Goal: Information Seeking & Learning: Learn about a topic

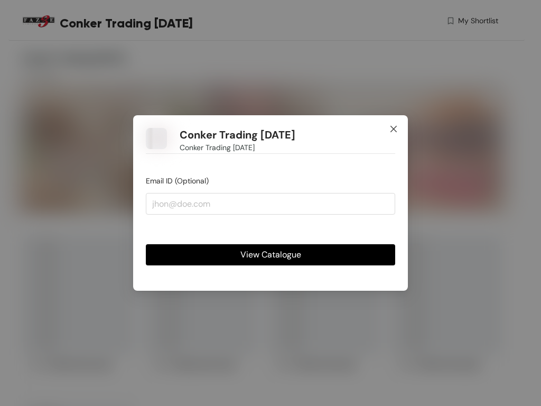
click at [393, 130] on icon "close" at bounding box center [393, 129] width 8 height 8
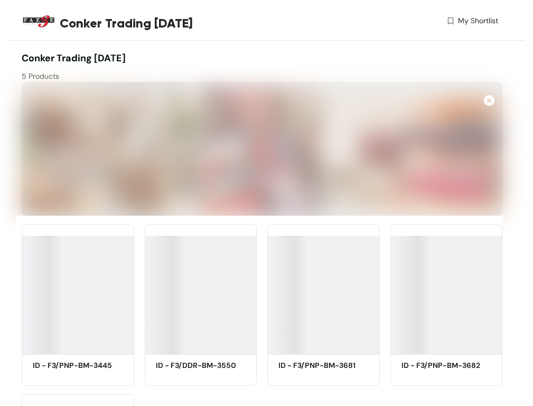
scroll to position [63, 0]
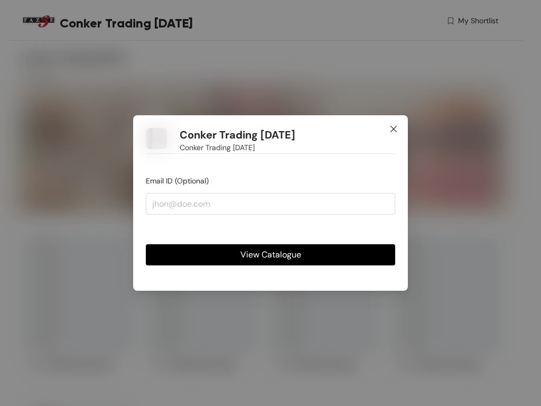
click at [393, 130] on icon "close" at bounding box center [393, 129] width 8 height 8
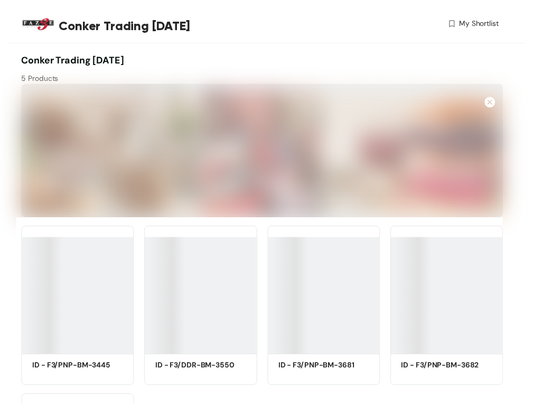
scroll to position [63, 0]
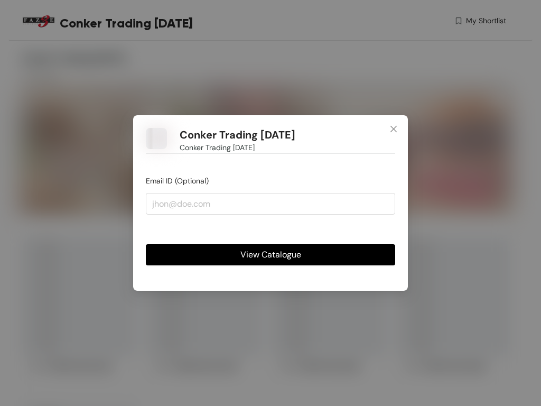
click at [270, 253] on span "View Catalogue" at bounding box center [270, 254] width 61 height 13
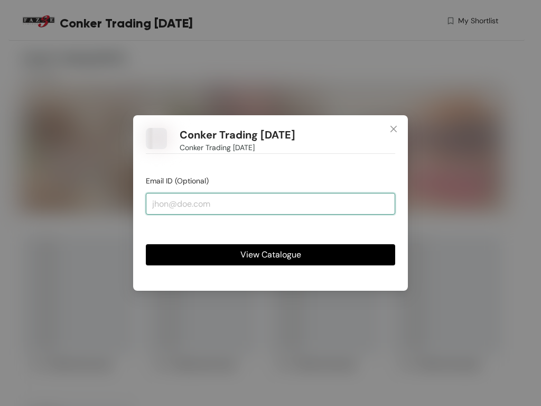
paste input "[EMAIL_ADDRESS][DOMAIN_NAME]"
type input "[EMAIL_ADDRESS][DOMAIN_NAME]"
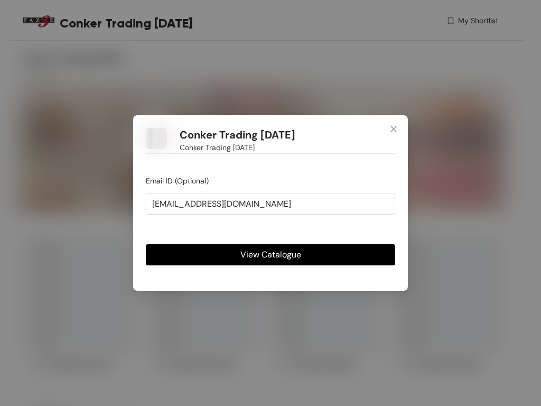
click at [270, 253] on span "View Catalogue" at bounding box center [270, 254] width 61 height 13
